Goal: Find specific page/section: Find specific page/section

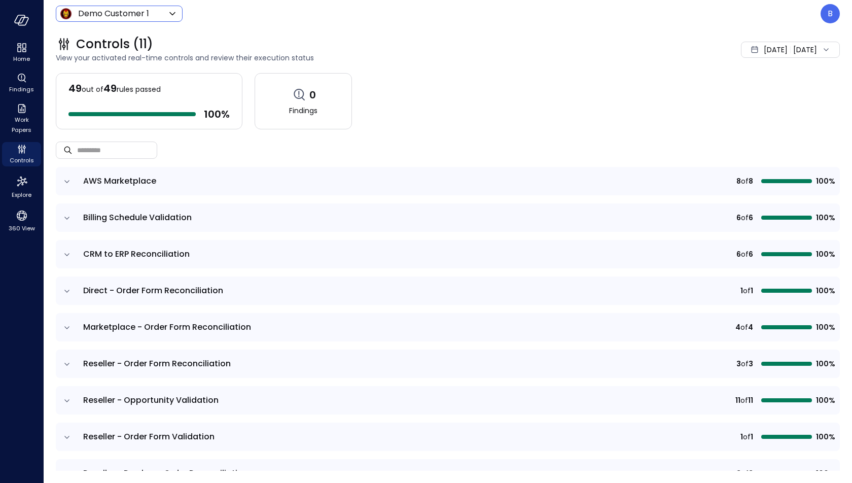
click at [149, 11] on body "Home Findings Work Papers Controls Explore 360 View Demo Customer 1 ***** ​ B C…" at bounding box center [426, 241] width 852 height 483
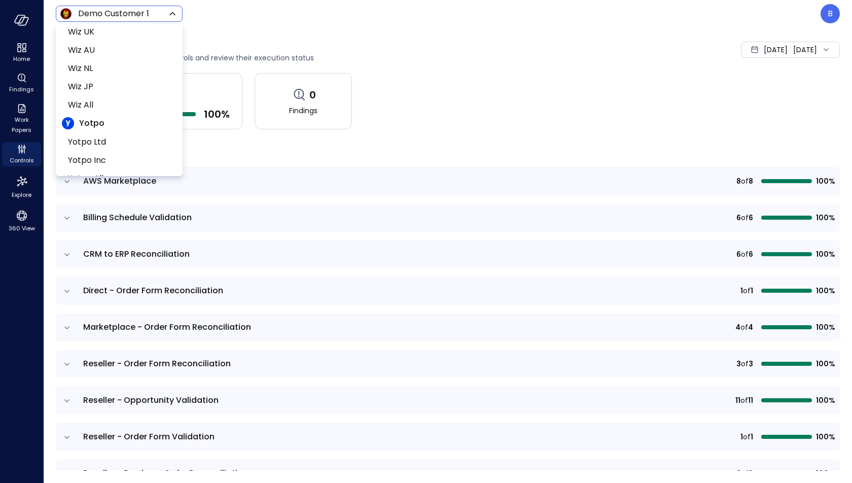
scroll to position [466, 0]
click at [130, 144] on span "Yotpo Inc" at bounding box center [118, 144] width 100 height 12
type input "******"
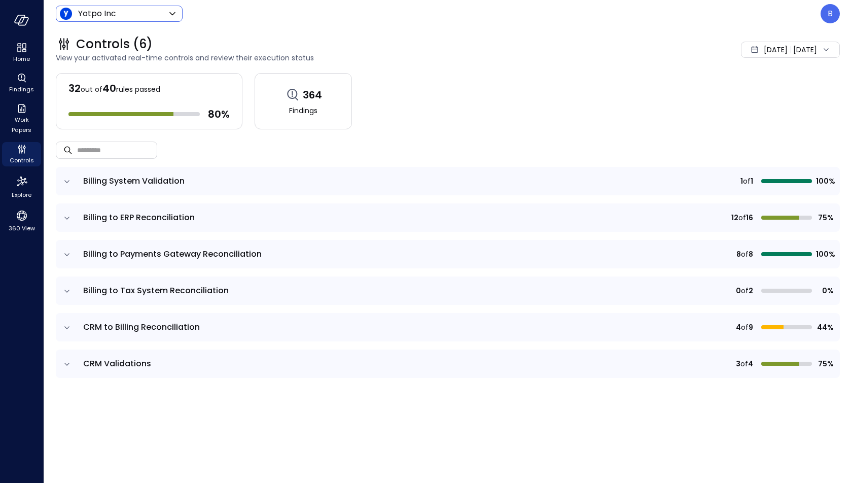
click at [67, 178] on icon "expand row" at bounding box center [67, 181] width 10 height 10
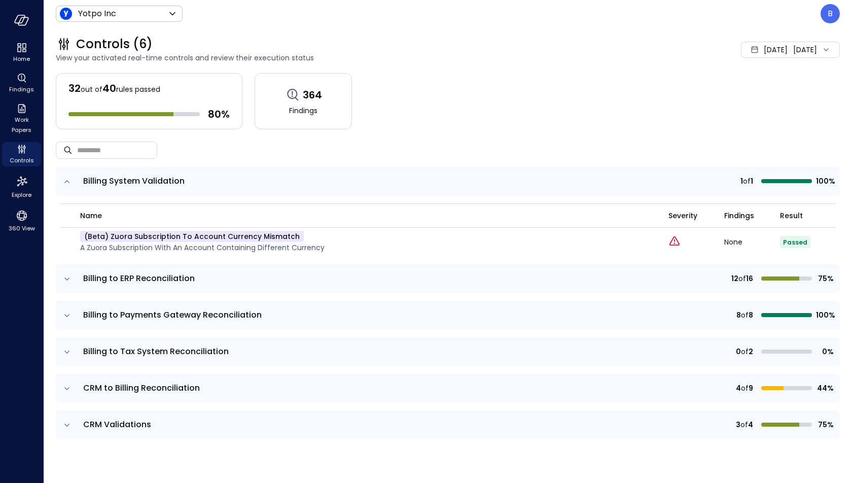
click at [67, 178] on icon "expand row" at bounding box center [67, 181] width 10 height 10
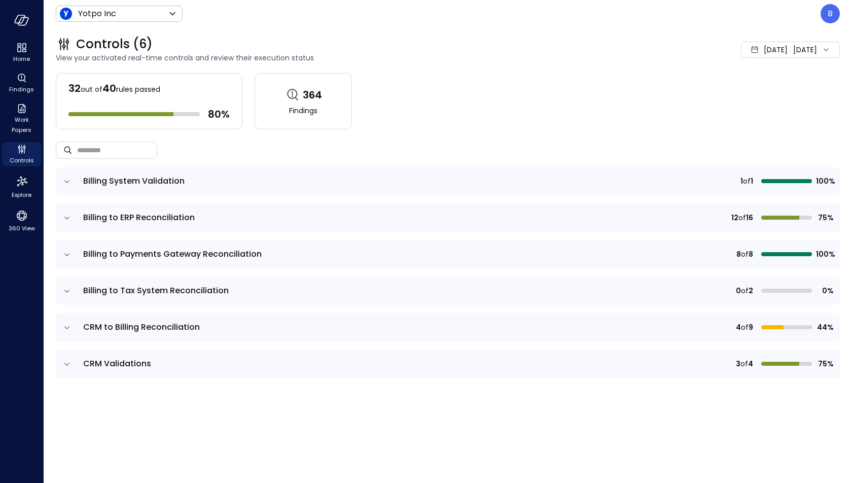
click at [66, 215] on icon "expand row" at bounding box center [67, 218] width 10 height 10
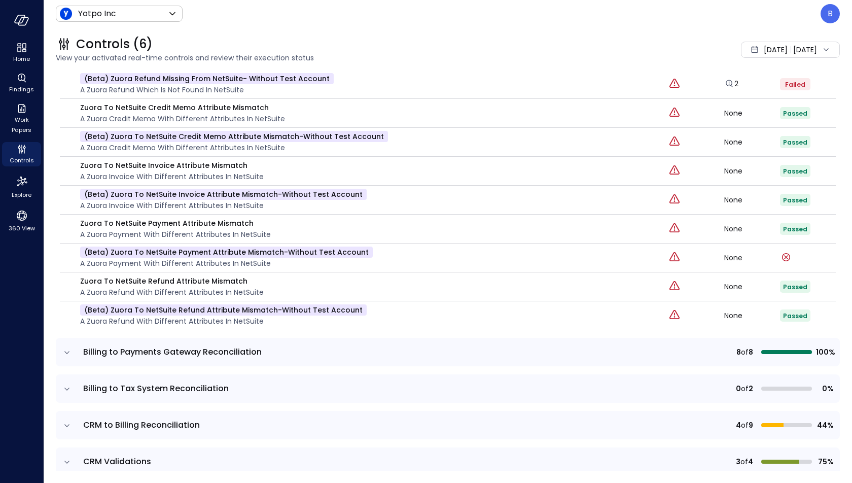
scroll to position [405, 0]
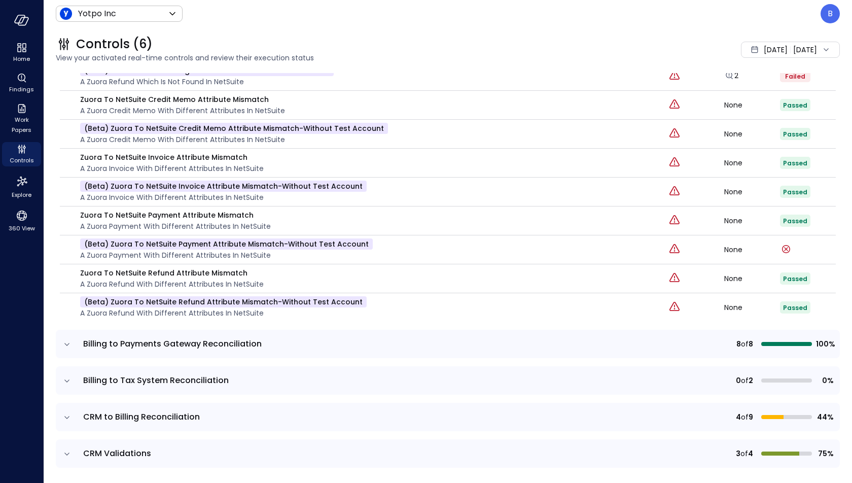
click at [69, 339] on icon "expand row" at bounding box center [67, 344] width 10 height 10
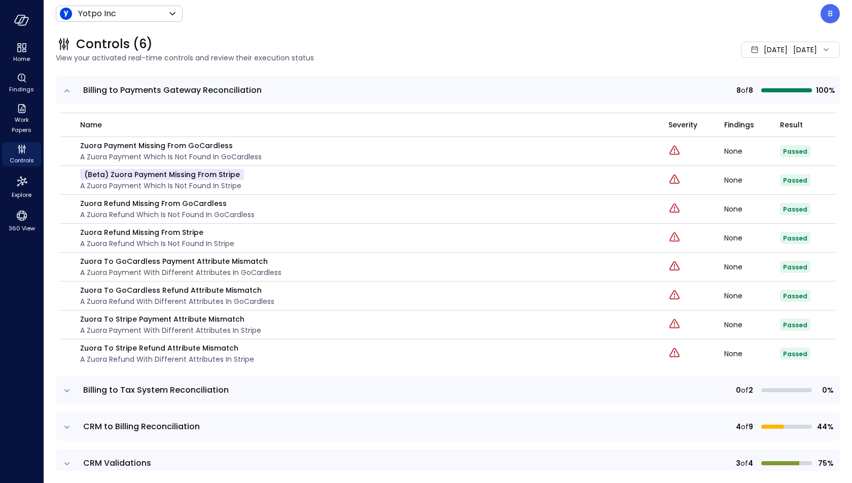
scroll to position [667, 0]
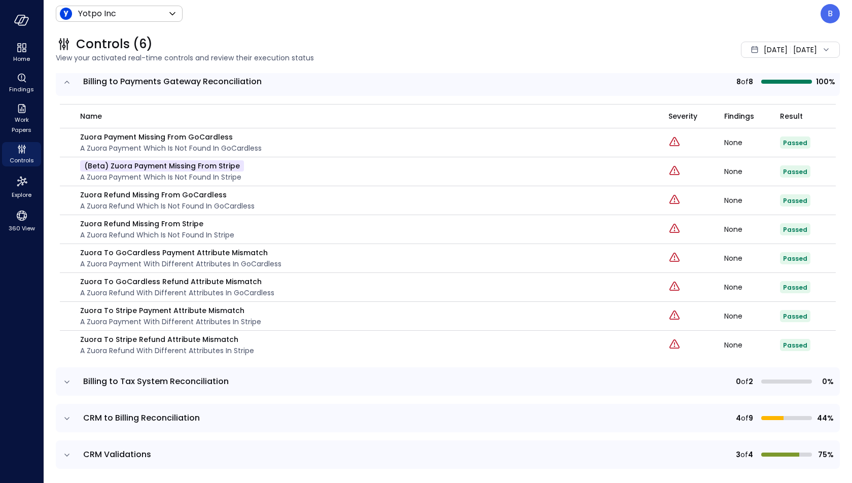
click at [68, 377] on icon "expand row" at bounding box center [67, 382] width 10 height 10
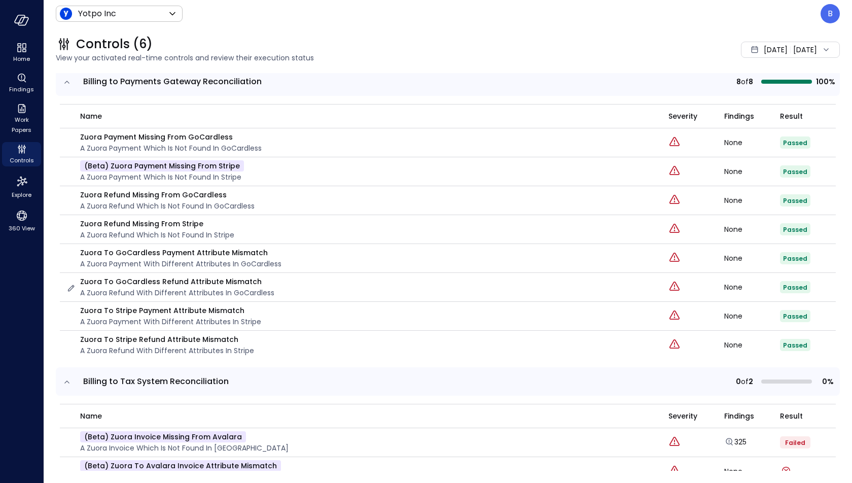
scroll to position [756, 0]
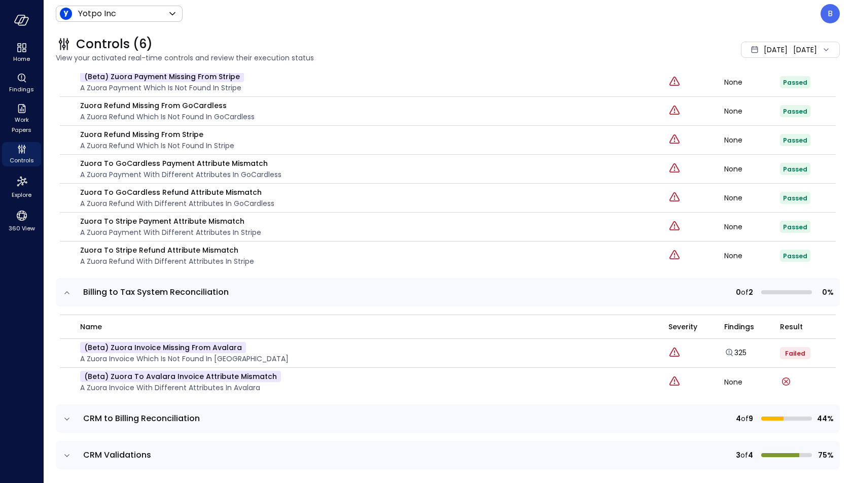
click at [64, 414] on icon "expand row" at bounding box center [67, 419] width 10 height 10
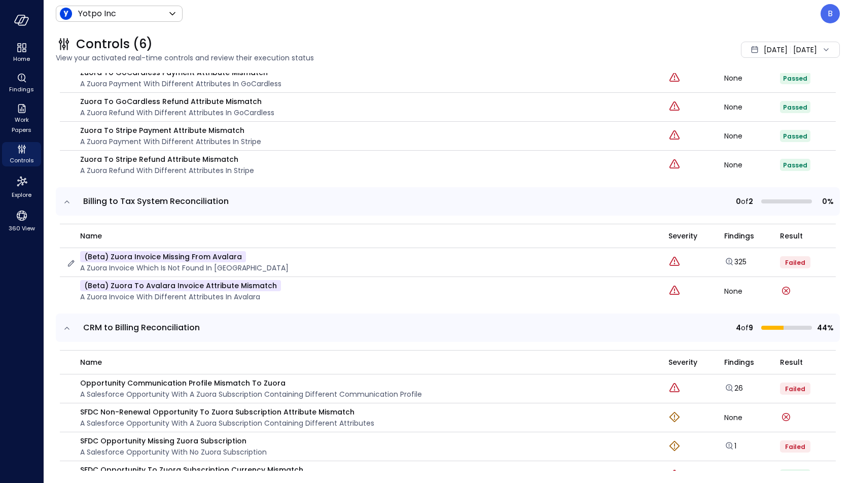
scroll to position [1046, 0]
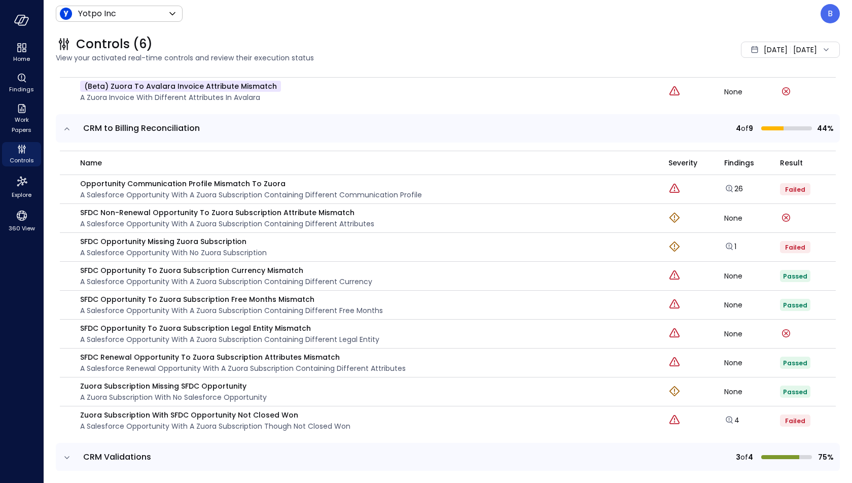
click at [66, 452] on icon "expand row" at bounding box center [67, 457] width 10 height 10
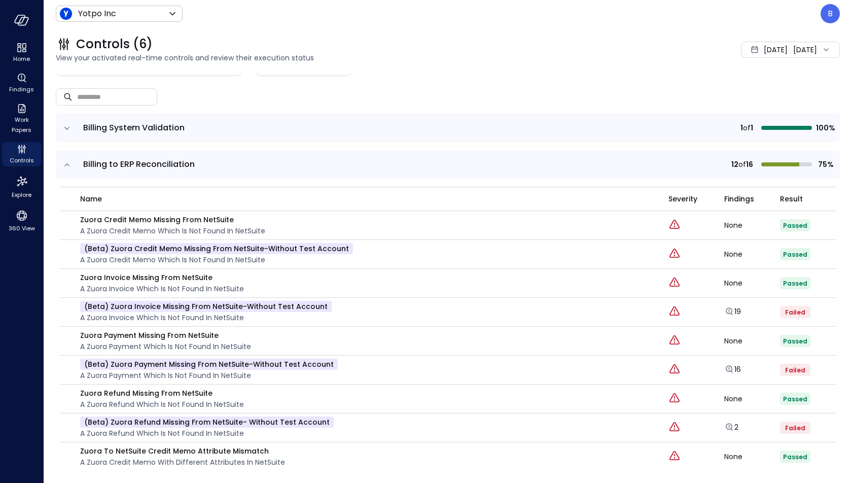
scroll to position [0, 0]
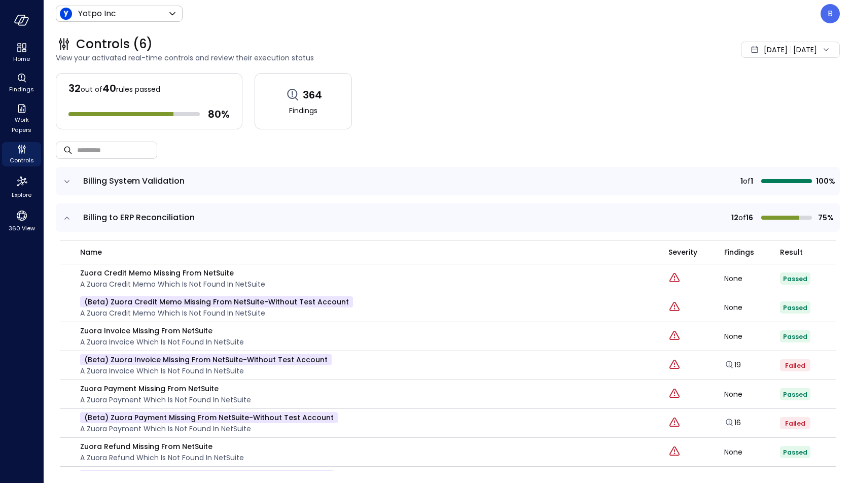
click at [66, 176] on icon "expand row" at bounding box center [67, 181] width 10 height 10
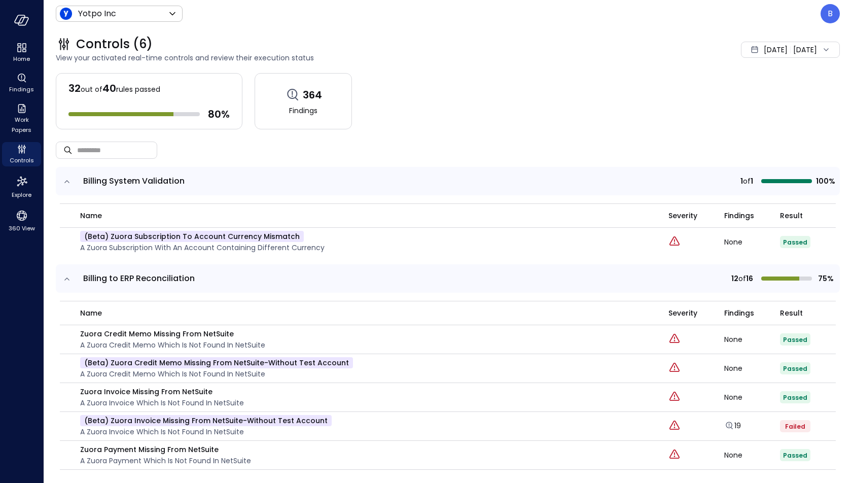
scroll to position [13, 0]
